Goal: Task Accomplishment & Management: Use online tool/utility

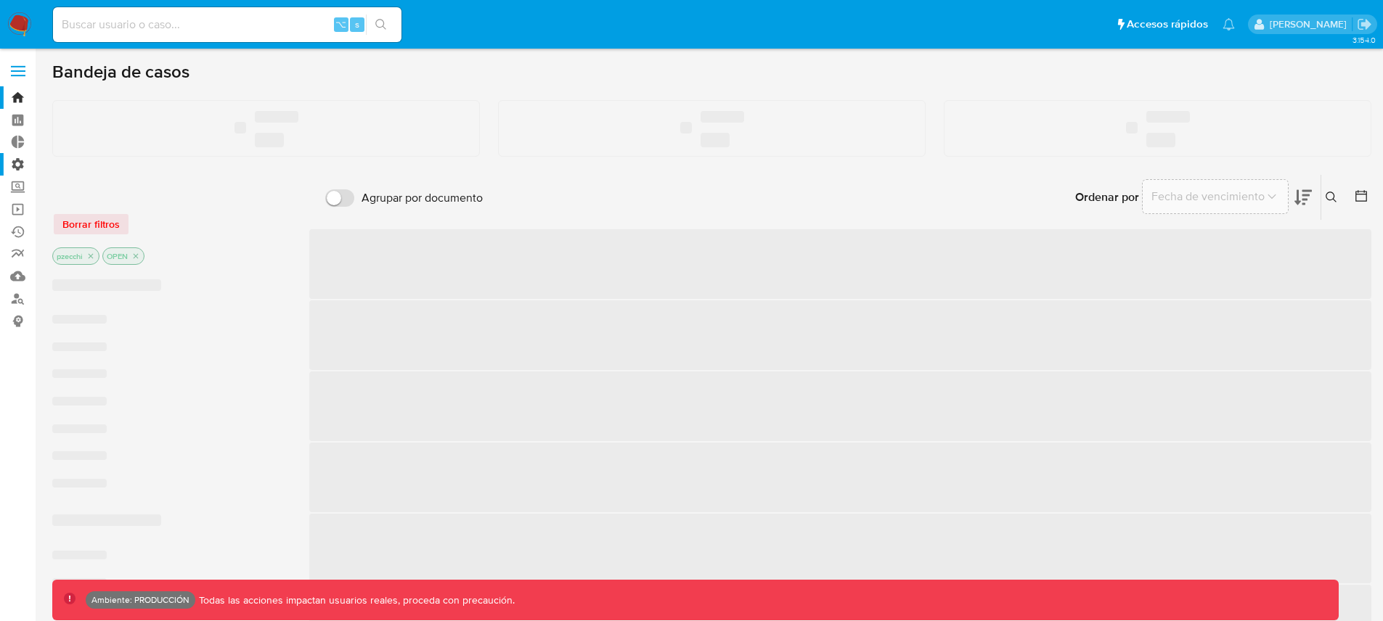
click at [15, 164] on label "Administración" at bounding box center [86, 164] width 173 height 23
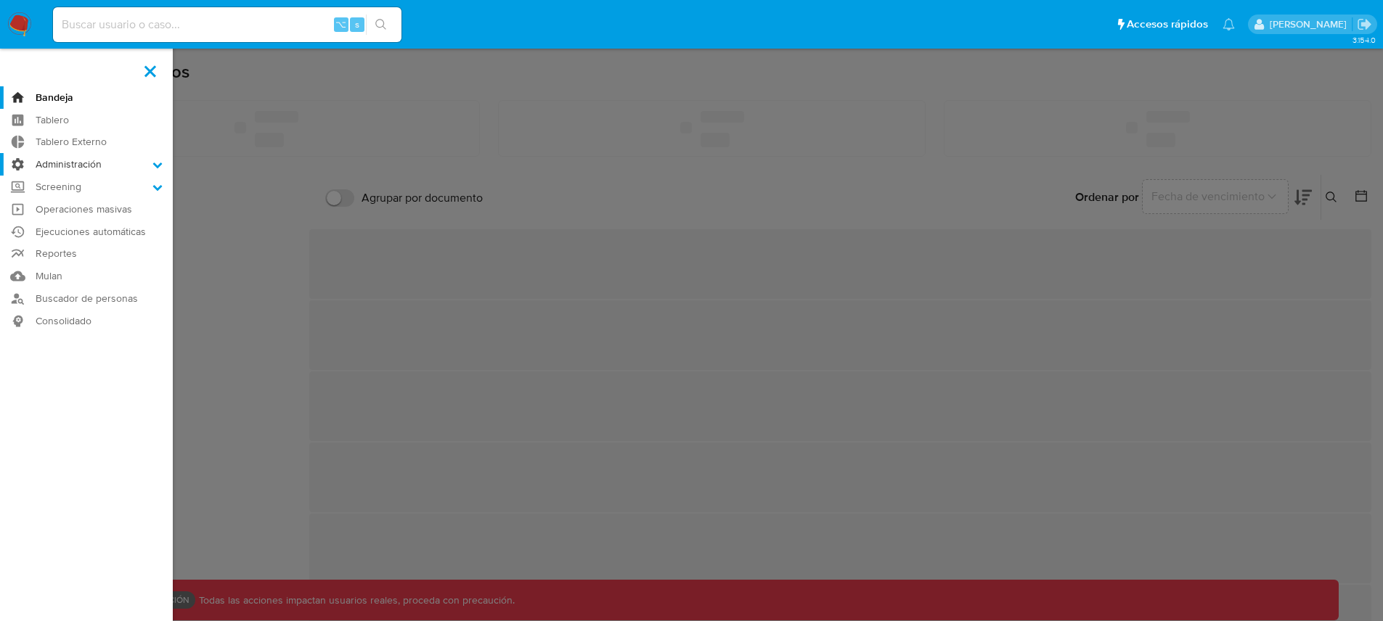
click at [0, 0] on input "Administración" at bounding box center [0, 0] width 0 height 0
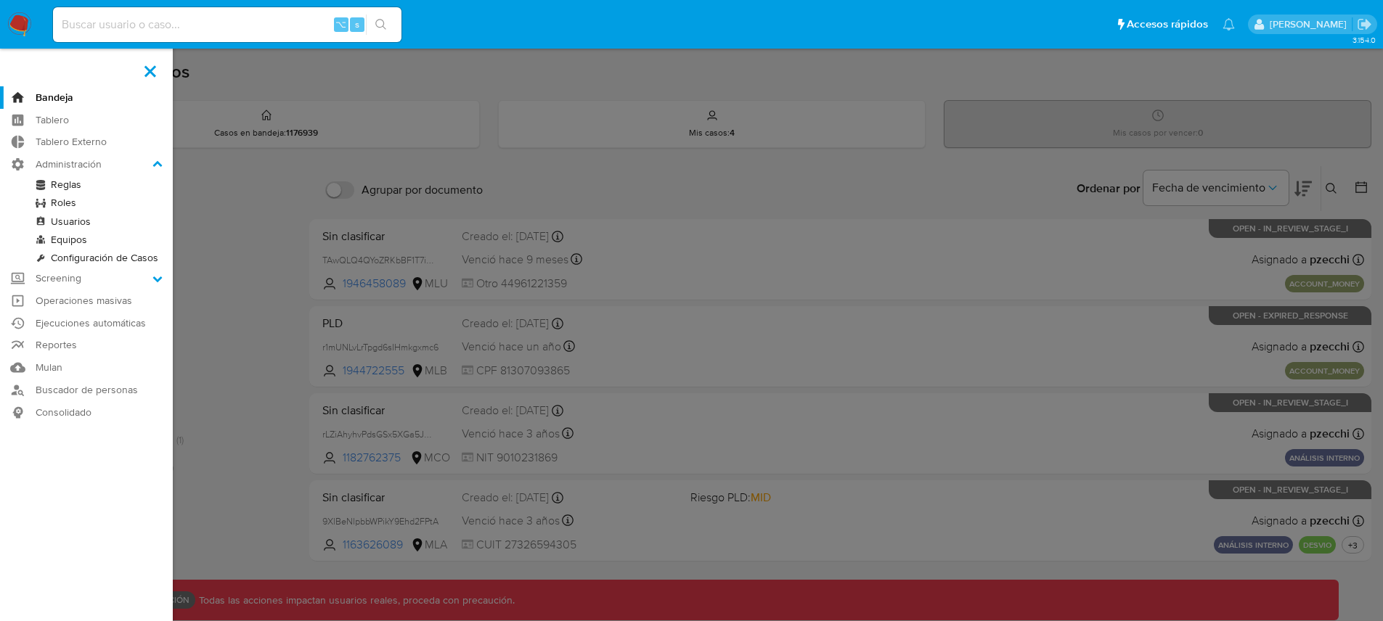
click at [73, 184] on link "Reglas" at bounding box center [86, 185] width 173 height 18
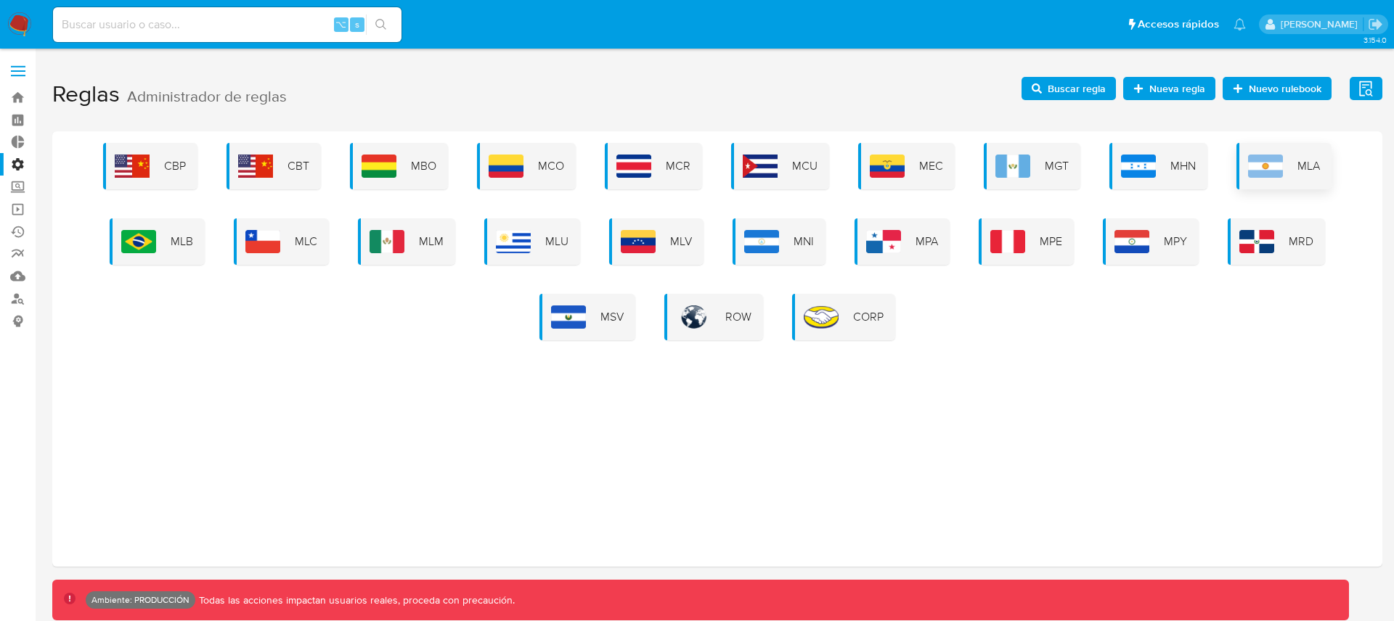
click at [1263, 160] on img at bounding box center [1265, 166] width 35 height 23
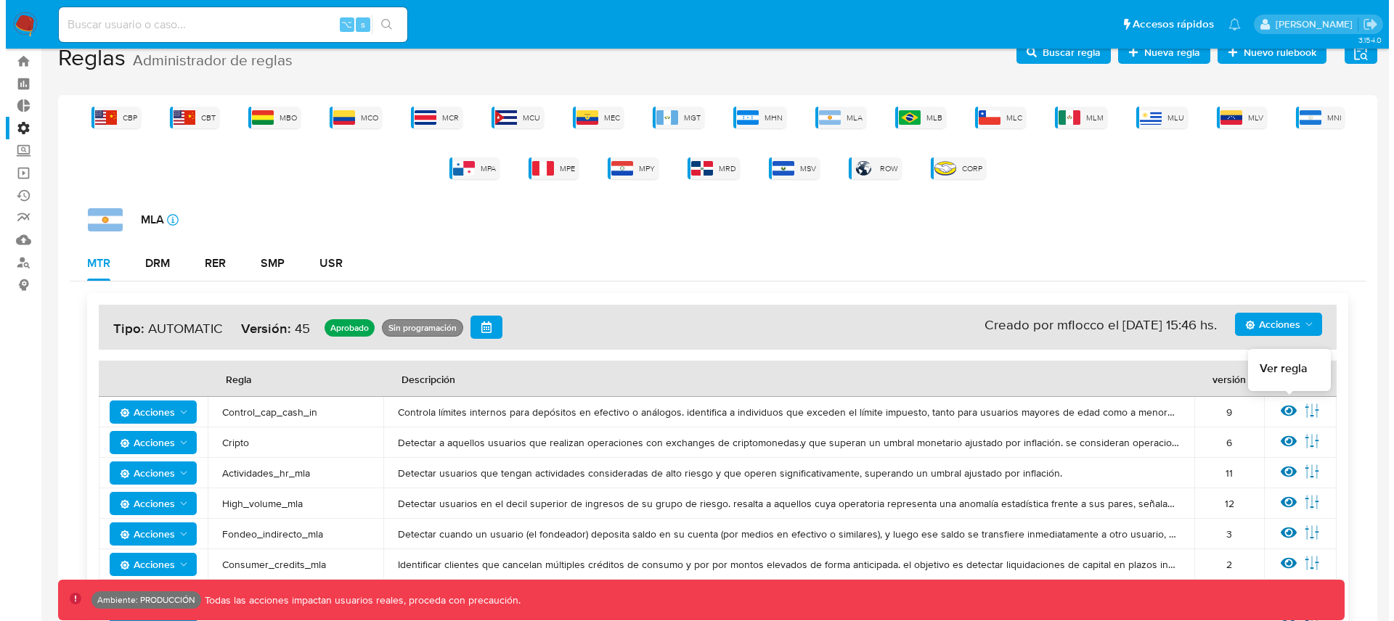
scroll to position [46, 0]
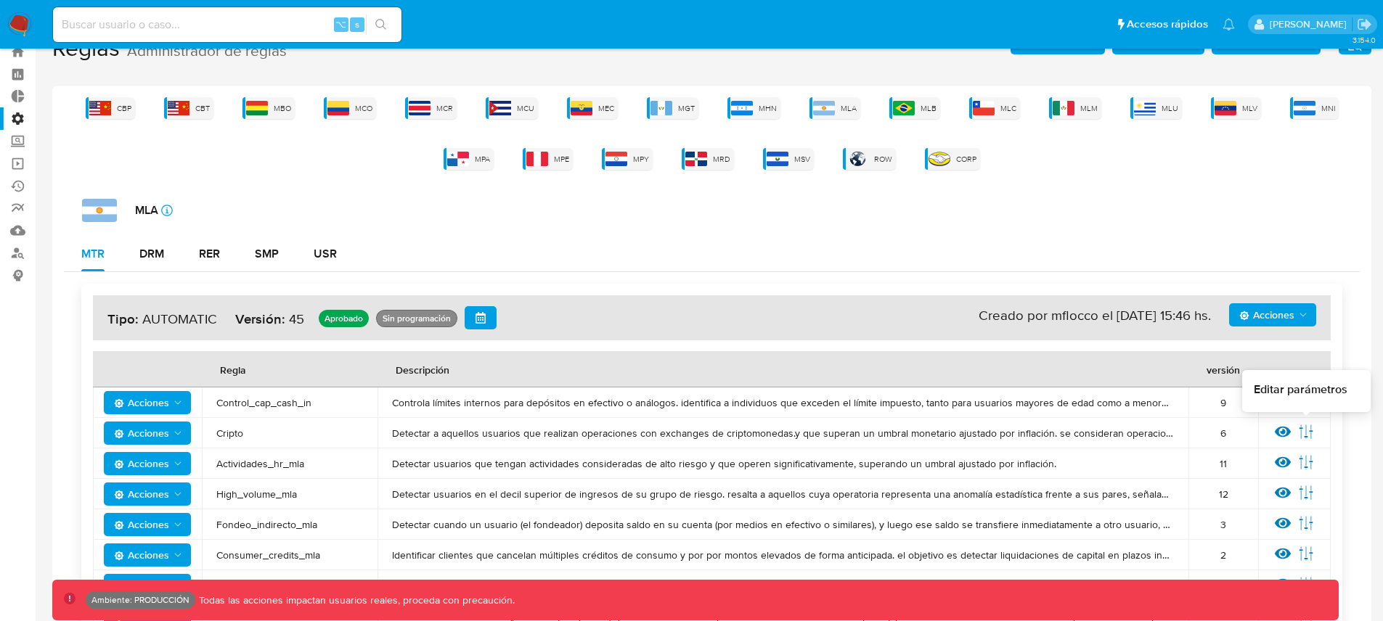
click at [1304, 436] on icon at bounding box center [1306, 432] width 16 height 16
